Goal: Task Accomplishment & Management: Manage account settings

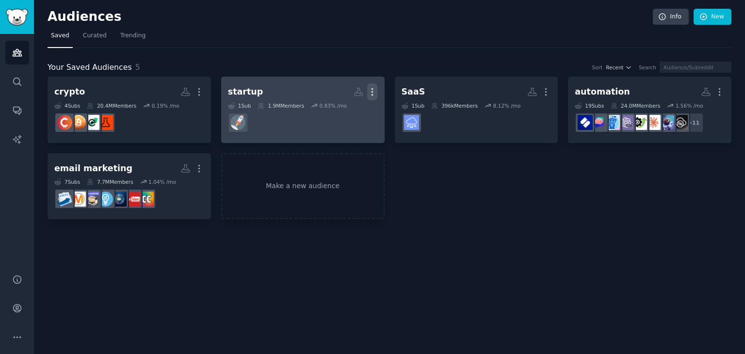
click at [371, 92] on icon "button" at bounding box center [372, 92] width 10 height 10
click at [339, 114] on p "Delete" at bounding box center [346, 112] width 22 height 10
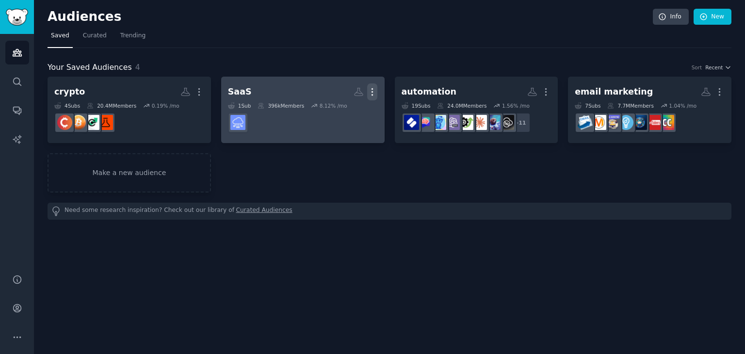
click at [374, 92] on icon "button" at bounding box center [372, 92] width 10 height 10
click at [331, 110] on icon at bounding box center [326, 112] width 10 height 10
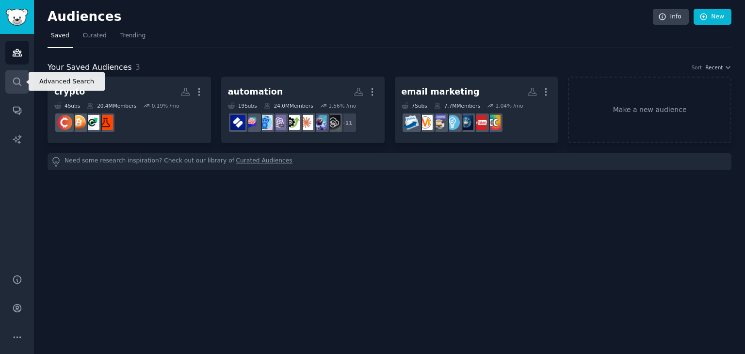
click at [18, 82] on icon "Sidebar" at bounding box center [17, 82] width 10 height 10
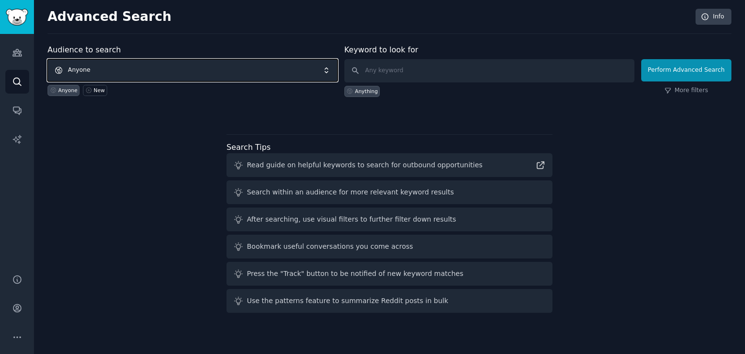
click at [108, 69] on span "Anyone" at bounding box center [193, 70] width 290 height 22
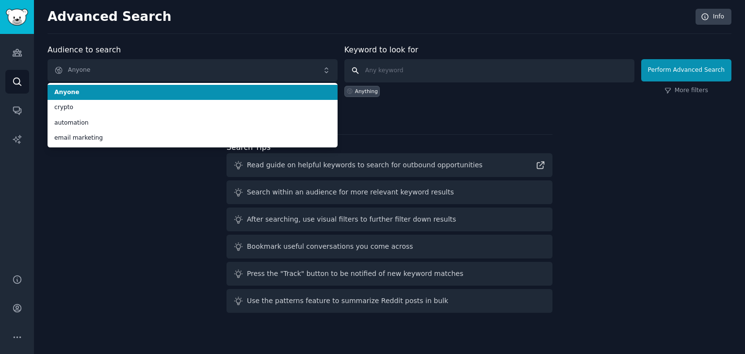
click at [401, 63] on input "text" at bounding box center [490, 70] width 290 height 23
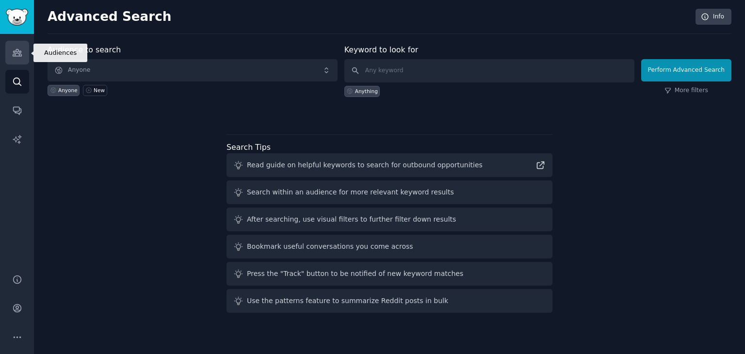
click at [17, 54] on icon "Sidebar" at bounding box center [17, 53] width 10 height 10
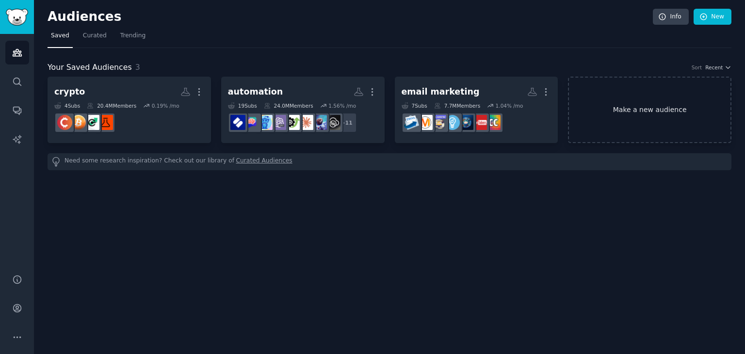
click at [639, 108] on link "Make a new audience" at bounding box center [650, 110] width 164 height 66
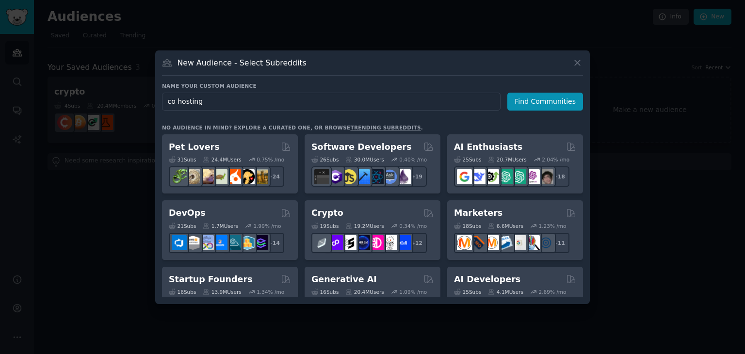
click at [178, 104] on input "co hosting" at bounding box center [331, 102] width 339 height 18
type input "co-hosting"
click at [539, 98] on button "Find Communities" at bounding box center [546, 102] width 76 height 18
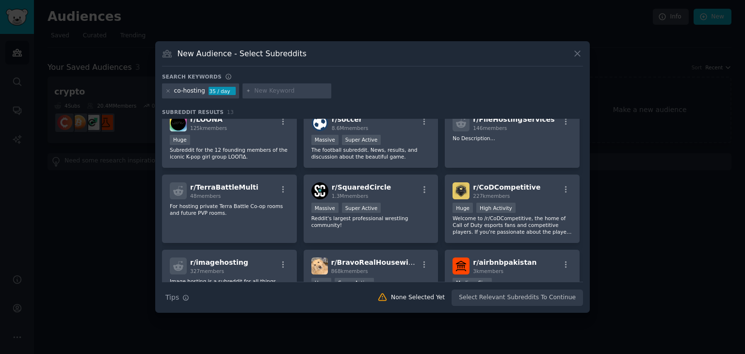
scroll to position [89, 0]
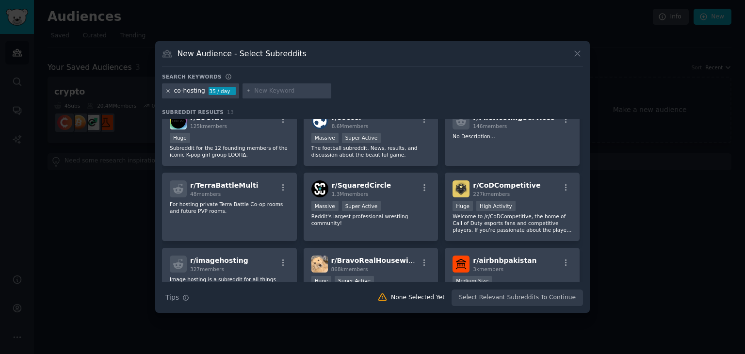
click at [167, 91] on icon at bounding box center [168, 91] width 2 height 2
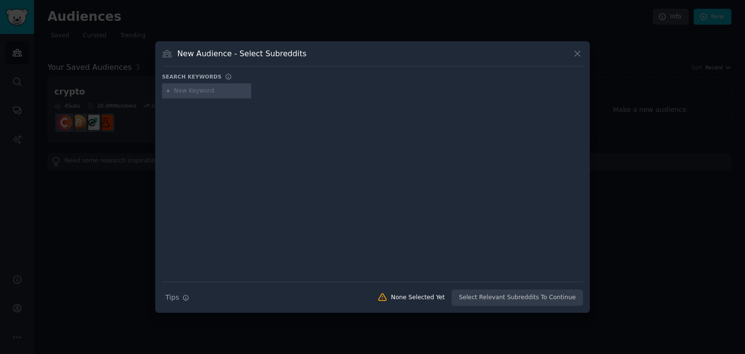
click at [186, 89] on input "text" at bounding box center [211, 91] width 74 height 9
type input "airbnb"
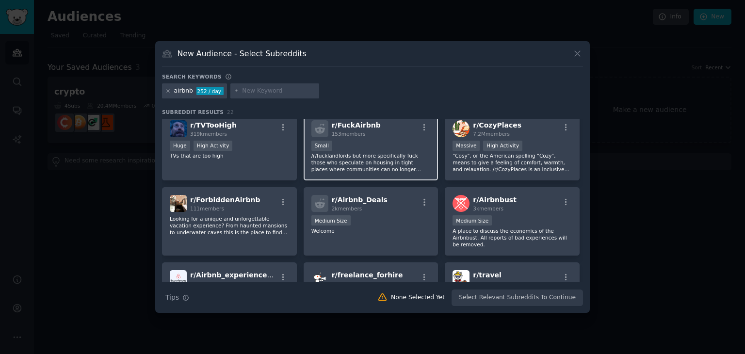
scroll to position [85, 0]
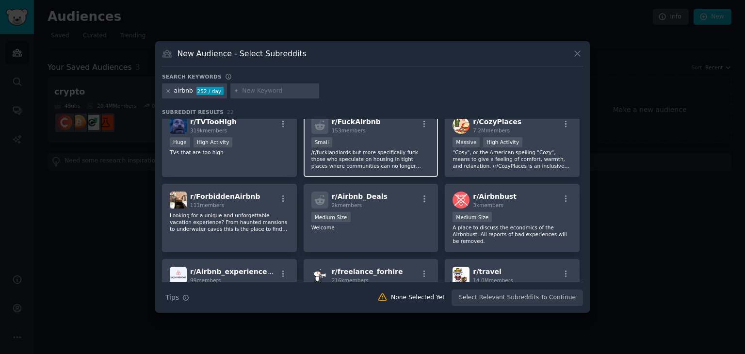
click at [427, 195] on icon "button" at bounding box center [424, 199] width 9 height 9
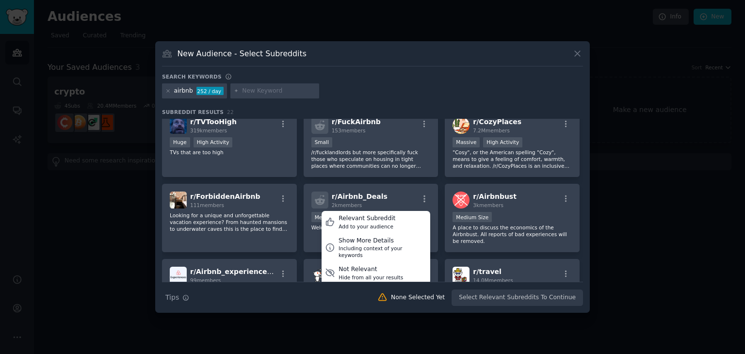
click at [439, 171] on div "r/ airbnb_hosts 107k members Huge High Activity Share ideas, experiences, and r…" at bounding box center [372, 255] width 421 height 443
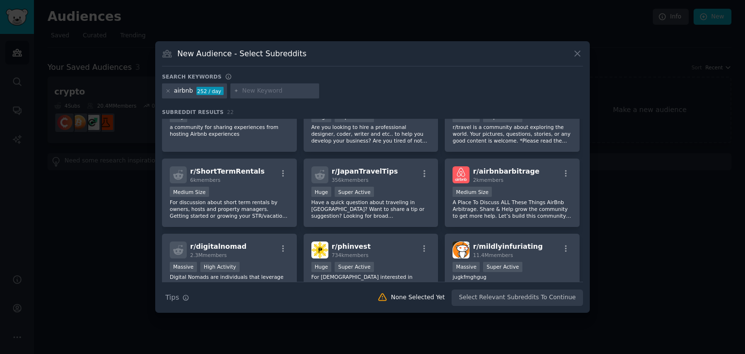
scroll to position [260, 0]
click at [505, 167] on span "r/ airbnbarbitrage" at bounding box center [506, 171] width 66 height 8
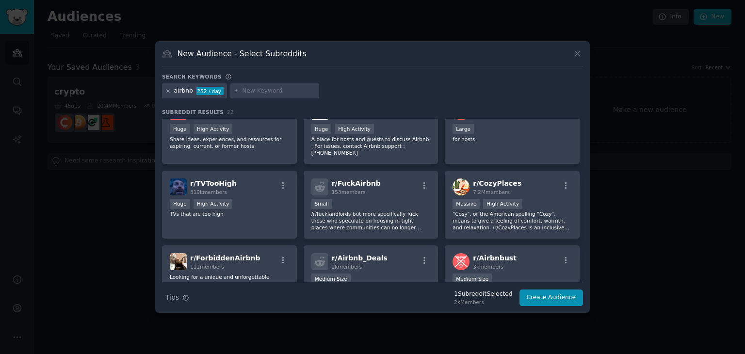
scroll to position [0, 0]
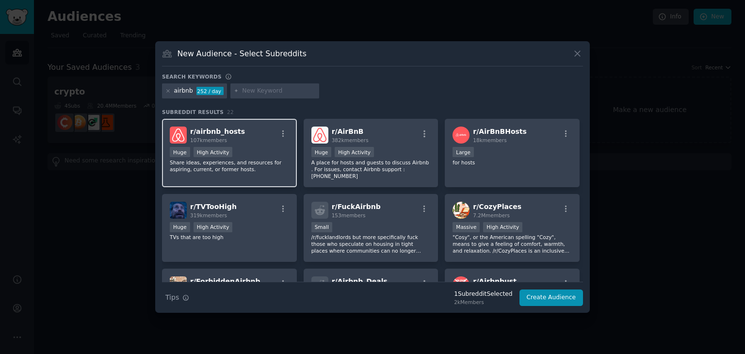
click at [251, 162] on p "Share ideas, experiences, and resources for aspiring, current, or former hosts." at bounding box center [229, 166] width 119 height 14
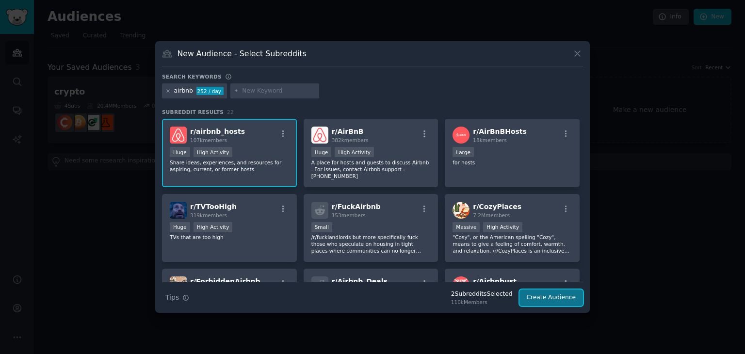
click at [554, 292] on button "Create Audience" at bounding box center [552, 298] width 64 height 17
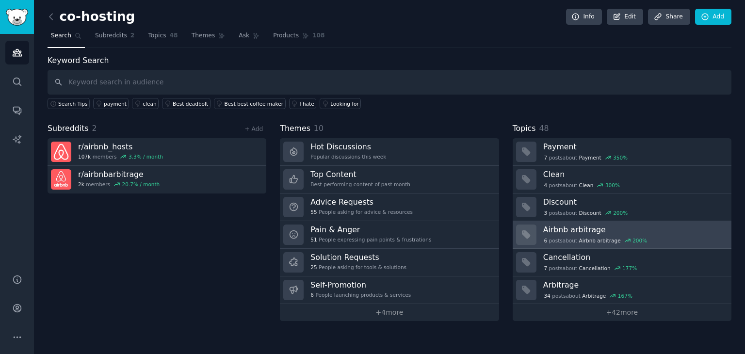
click at [574, 230] on h3 "Airbnb arbitrage" at bounding box center [635, 230] width 182 height 10
